Goal: Check status: Check status

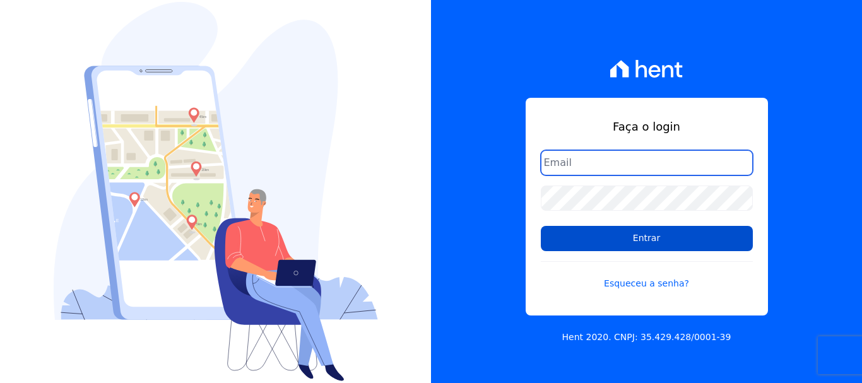
type input "simoneferreira@salgadoempreendimentos.com"
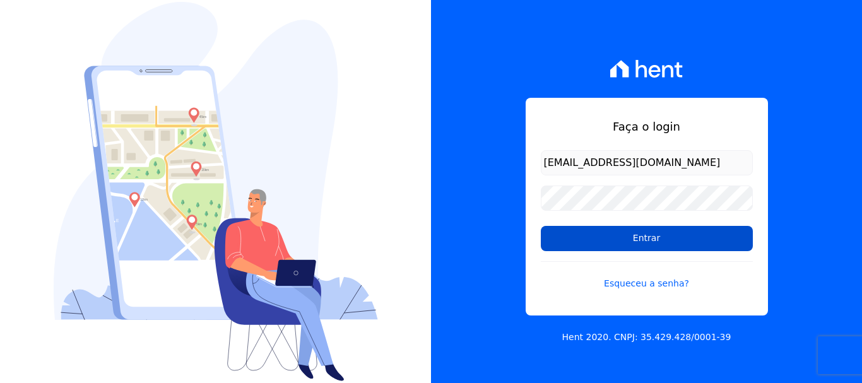
click at [605, 239] on input "Entrar" at bounding box center [647, 238] width 212 height 25
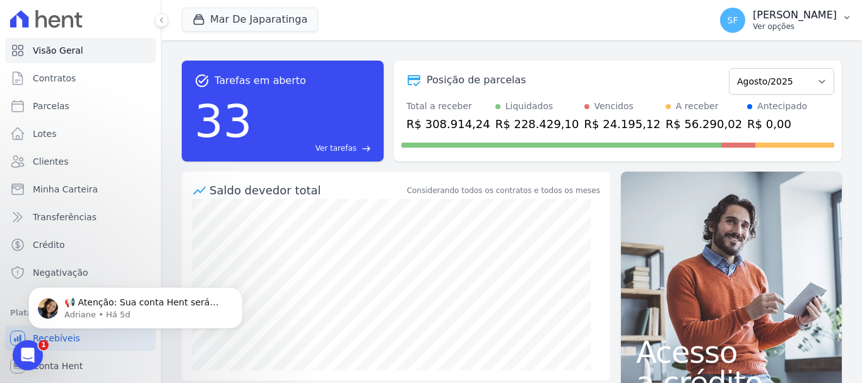
click at [845, 18] on icon "button" at bounding box center [847, 18] width 10 height 10
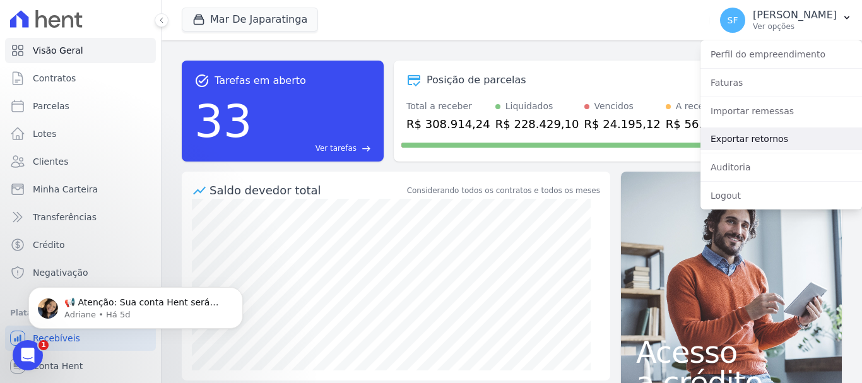
click at [742, 136] on link "Exportar retornos" at bounding box center [782, 138] width 162 height 23
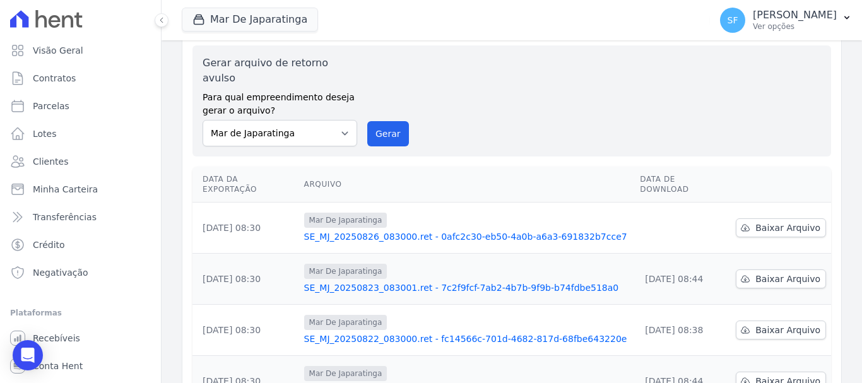
scroll to position [63, 0]
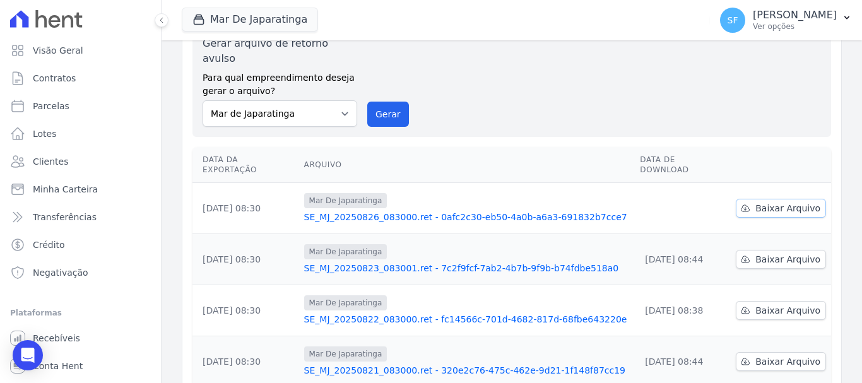
click at [751, 199] on link "Baixar Arquivo" at bounding box center [781, 208] width 90 height 19
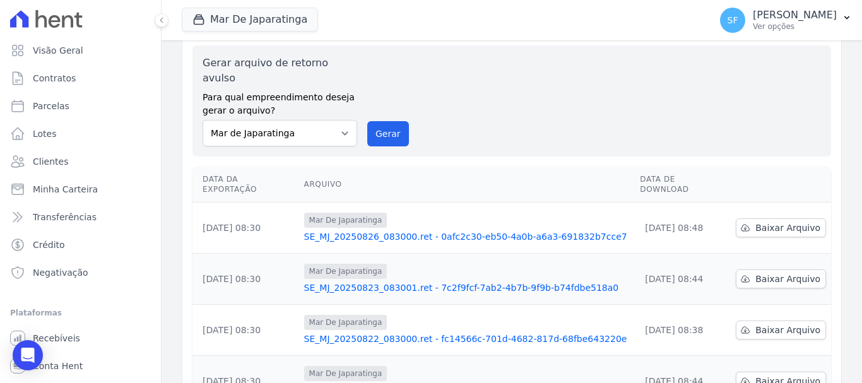
scroll to position [63, 0]
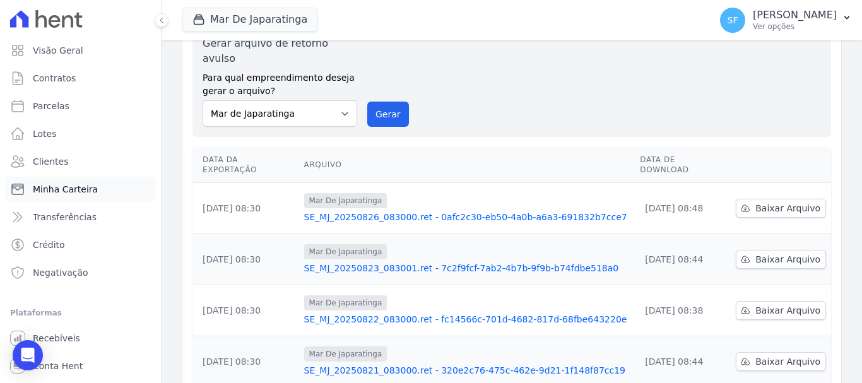
click at [90, 184] on span "Minha Carteira" at bounding box center [65, 189] width 65 height 13
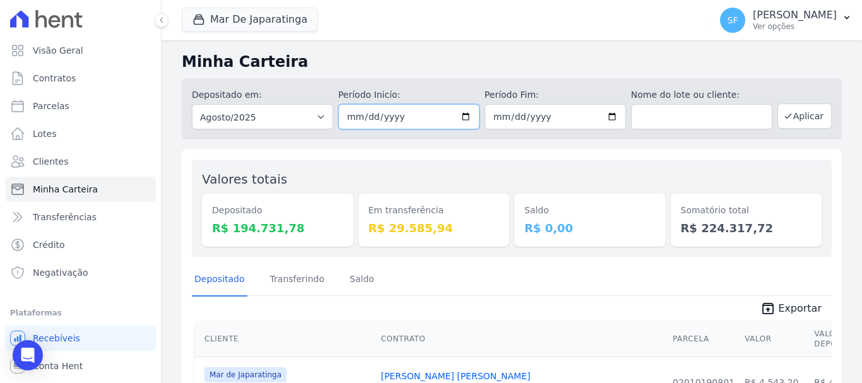
click at [461, 116] on input "[DATE]" at bounding box center [408, 116] width 141 height 25
type input "[DATE]"
click at [610, 115] on input "[DATE]" at bounding box center [555, 116] width 141 height 25
type input "[DATE]"
click at [800, 119] on button "Aplicar" at bounding box center [805, 116] width 54 height 25
